Goal: Task Accomplishment & Management: Use online tool/utility

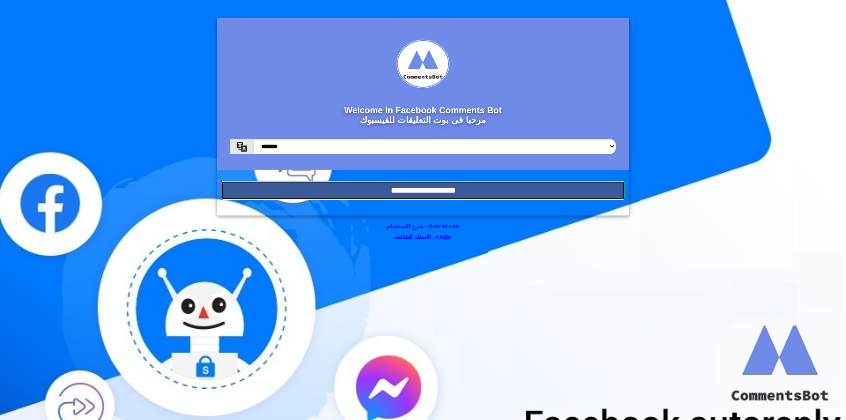
click at [467, 195] on input "**********" at bounding box center [423, 190] width 404 height 19
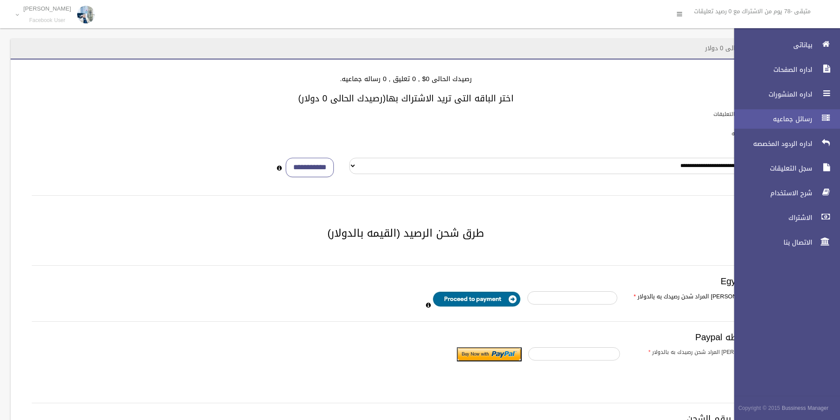
click at [789, 115] on span "رسائل جماعيه" at bounding box center [771, 119] width 88 height 9
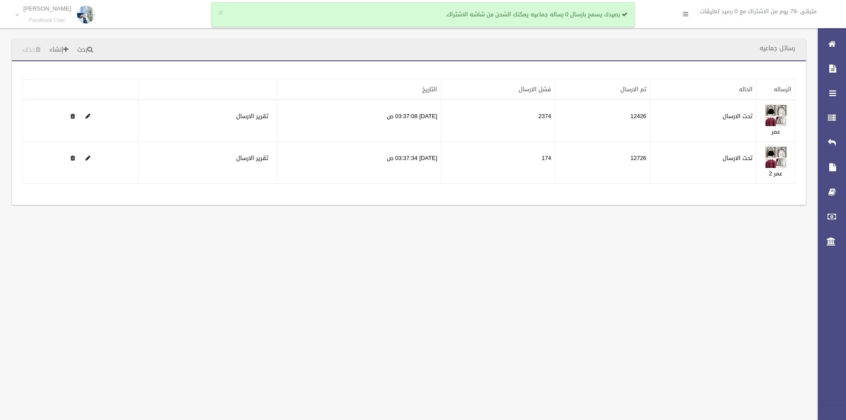
click at [371, 306] on div "رسائل جماعيه بحث إنشاء حذف تطبيق مسح البيانات" at bounding box center [423, 210] width 846 height 420
